Goal: Information Seeking & Learning: Learn about a topic

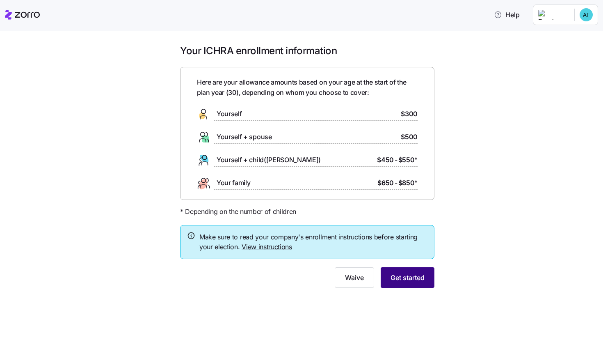
click at [394, 275] on span "Get started" at bounding box center [407, 277] width 34 height 10
click at [394, 271] on button "Get started" at bounding box center [408, 277] width 54 height 21
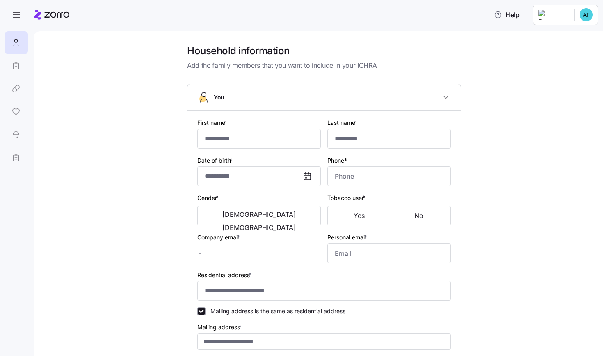
type input "******"
type input "********"
type input "[PERSON_NAME][EMAIL_ADDRESS][DOMAIN_NAME]"
type input "[EMAIL_ADDRESS][DOMAIN_NAME]"
type input "**********"
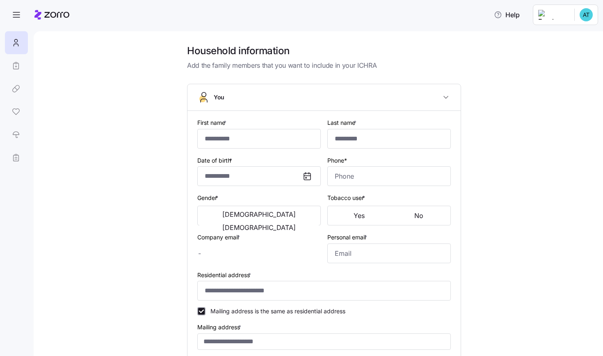
checkbox input "true"
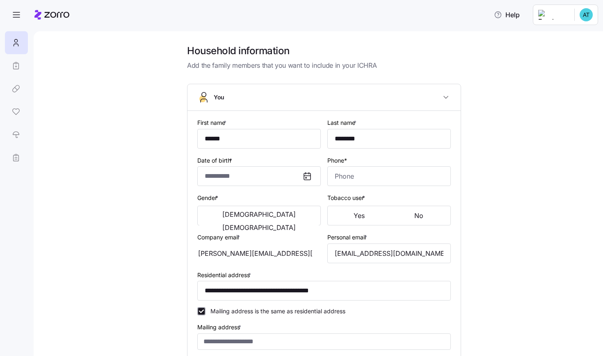
type input "**********"
type input "[PHONE_NUMBER]"
type input "[DEMOGRAPHIC_DATA] citizen"
type input "Single"
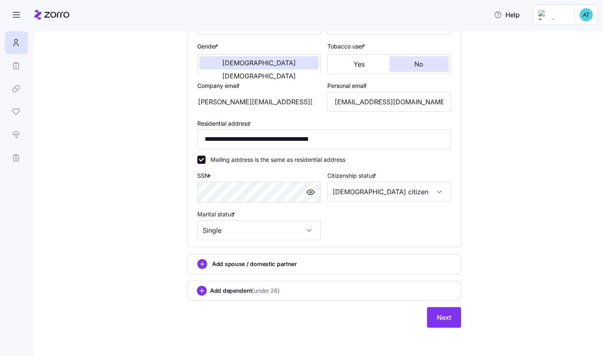
scroll to position [150, 0]
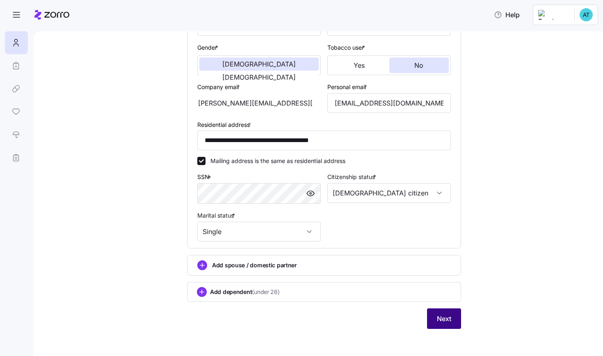
click at [451, 317] on button "Next" at bounding box center [444, 318] width 34 height 21
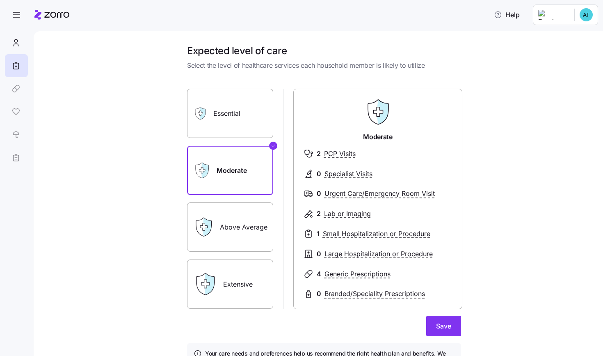
click at [252, 118] on label "Essential" at bounding box center [230, 113] width 86 height 49
click at [0, 0] on input "Essential" at bounding box center [0, 0] width 0 height 0
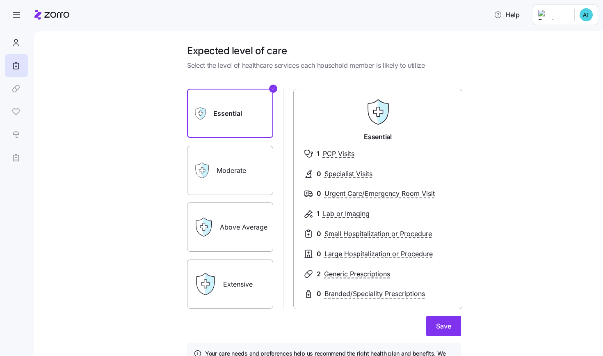
click at [233, 281] on label "Extensive" at bounding box center [230, 283] width 86 height 49
click at [0, 0] on input "Extensive" at bounding box center [0, 0] width 0 height 0
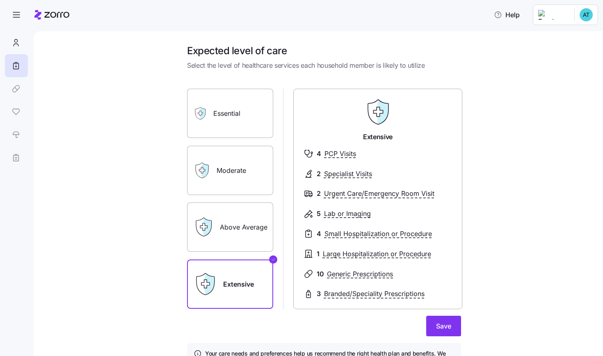
click at [244, 226] on label "Above Average" at bounding box center [230, 226] width 86 height 49
click at [0, 0] on input "Above Average" at bounding box center [0, 0] width 0 height 0
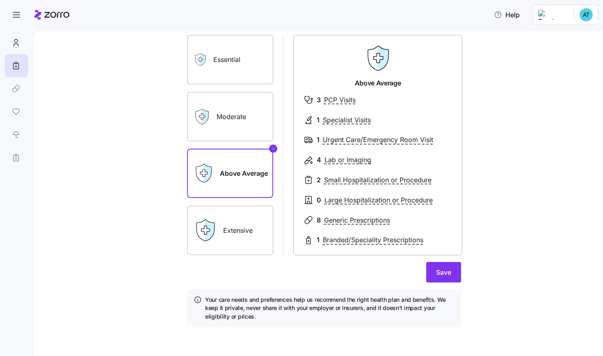
scroll to position [53, 0]
click at [456, 266] on button "Save" at bounding box center [443, 272] width 35 height 21
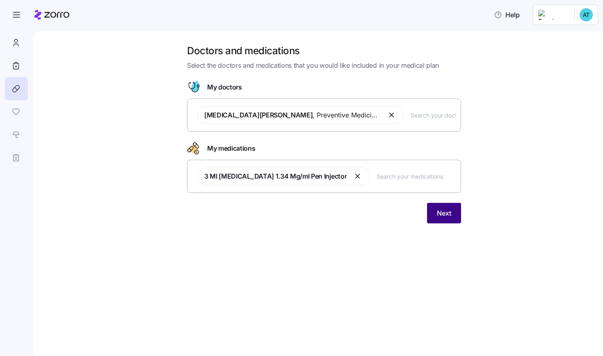
click at [453, 210] on button "Next" at bounding box center [444, 213] width 34 height 21
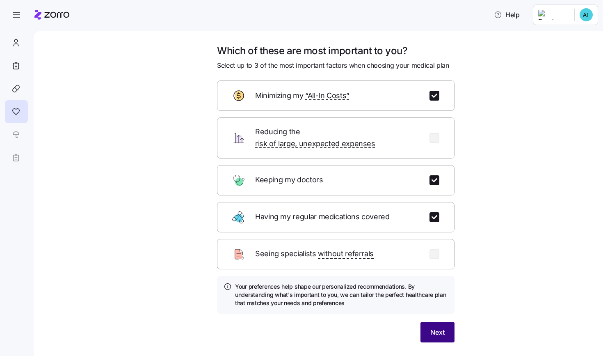
click at [446, 322] on button "Next" at bounding box center [437, 332] width 34 height 21
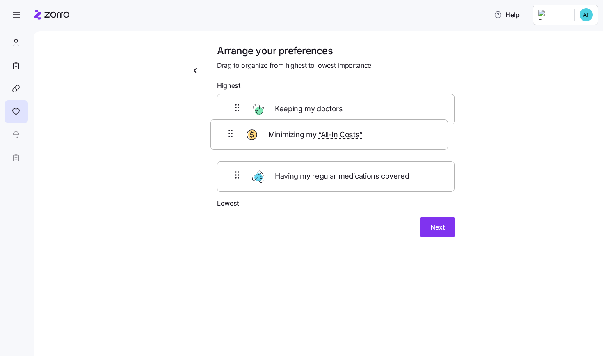
drag, startPoint x: 420, startPoint y: 116, endPoint x: 413, endPoint y: 146, distance: 31.1
click at [413, 146] on div "Minimizing my “All-In Costs” Keeping my doctors Having my regular medications c…" at bounding box center [335, 146] width 237 height 104
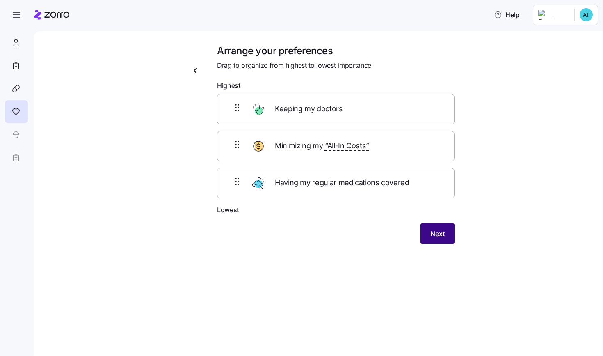
click at [434, 230] on span "Next" at bounding box center [437, 233] width 14 height 10
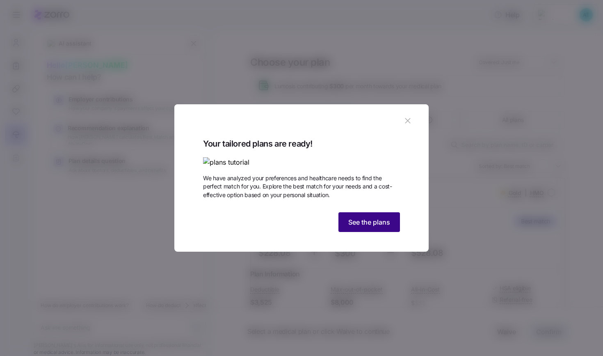
click at [387, 227] on span "See the plans" at bounding box center [369, 222] width 42 height 10
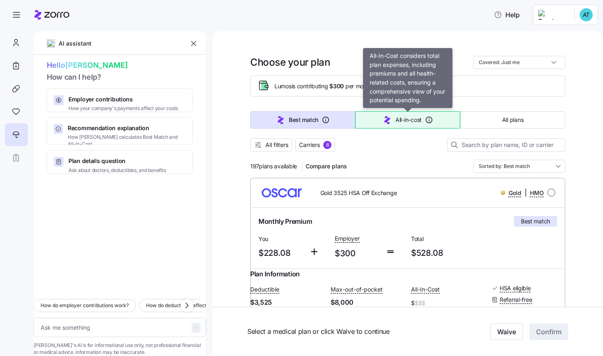
click at [416, 125] on button "All-in-cost" at bounding box center [407, 119] width 105 height 17
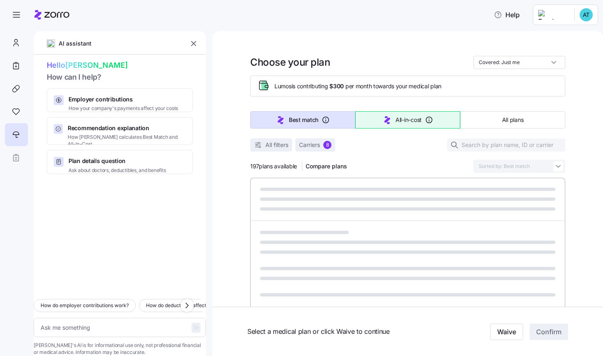
type textarea "x"
type input "Sorted by: All-in-cost"
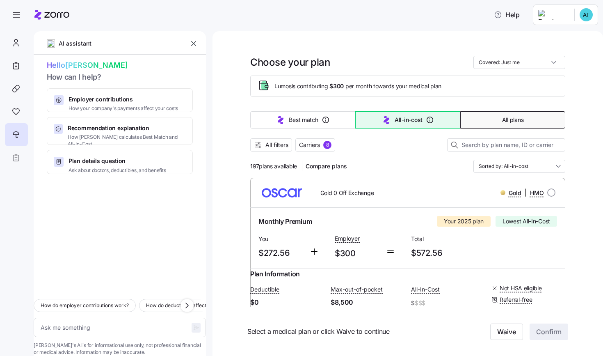
click at [504, 112] on button "All plans" at bounding box center [512, 119] width 105 height 17
type textarea "x"
type input "Sorted by: Premium"
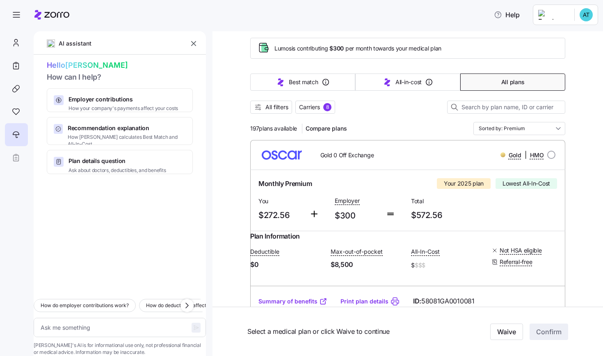
scroll to position [37, 0]
click at [306, 110] on span "Carriers" at bounding box center [309, 108] width 21 height 8
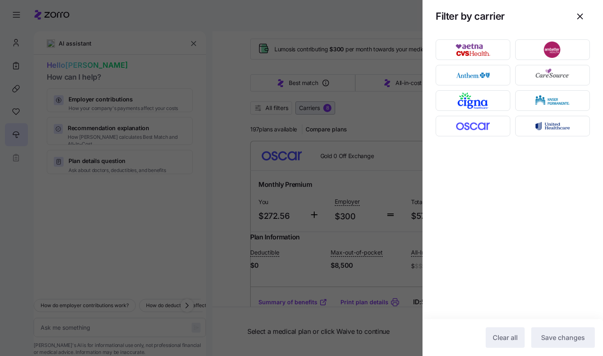
click at [303, 110] on div at bounding box center [301, 178] width 603 height 356
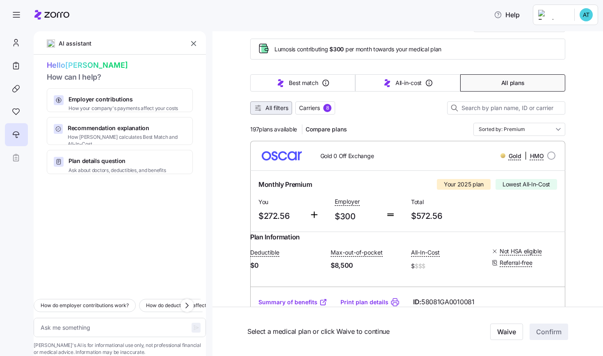
click at [281, 111] on span "All filters" at bounding box center [276, 108] width 23 height 8
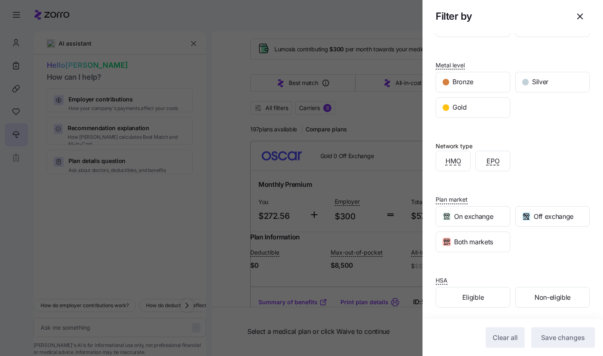
scroll to position [78, 0]
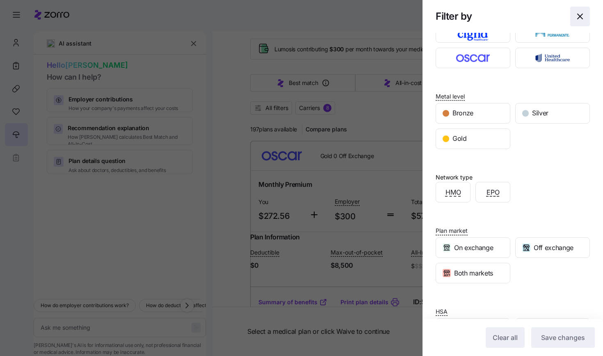
click at [581, 16] on icon "button" at bounding box center [580, 16] width 10 height 10
type textarea "x"
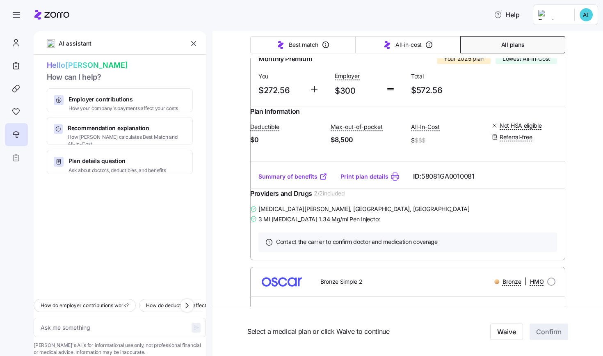
scroll to position [162, 0]
